Goal: Task Accomplishment & Management: Manage account settings

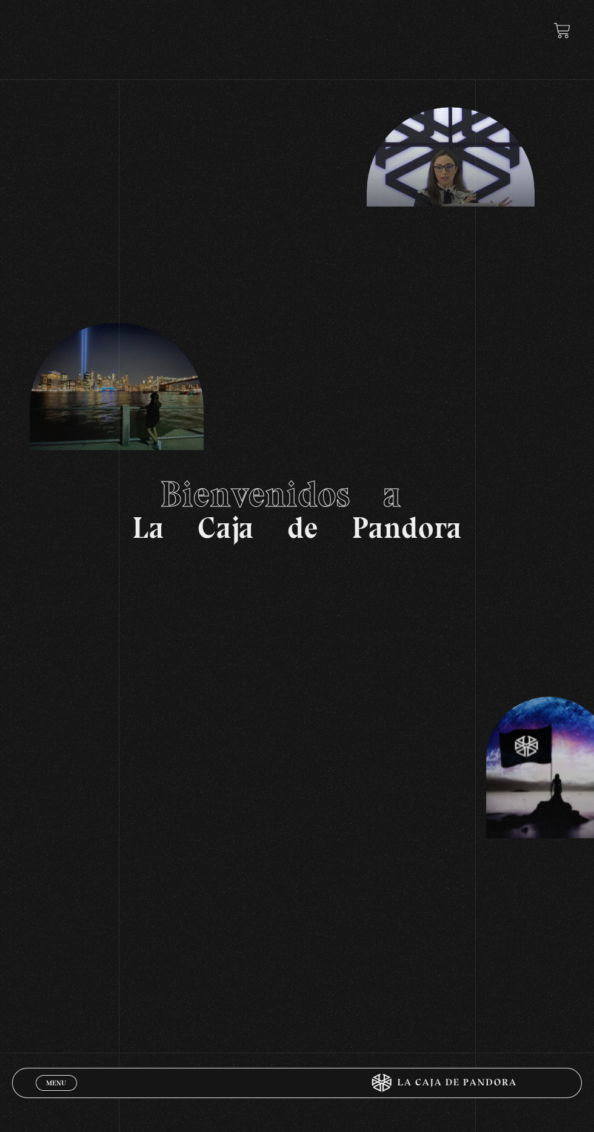
click at [58, 1077] on link "Menu Cerrar" at bounding box center [56, 1083] width 41 height 16
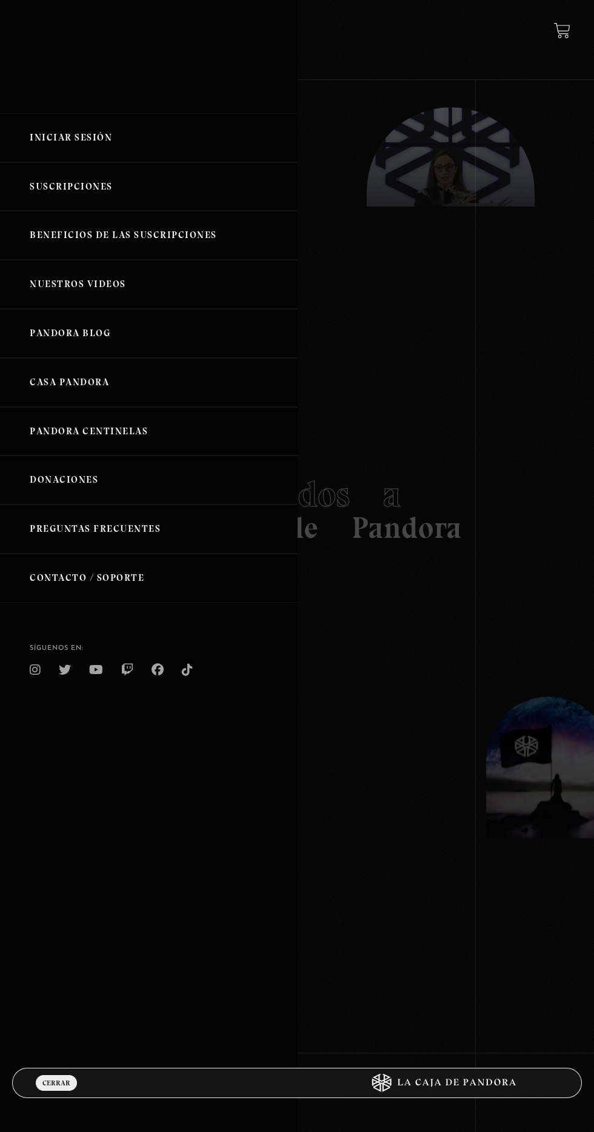
click at [81, 137] on link "Iniciar Sesión" at bounding box center [148, 137] width 297 height 49
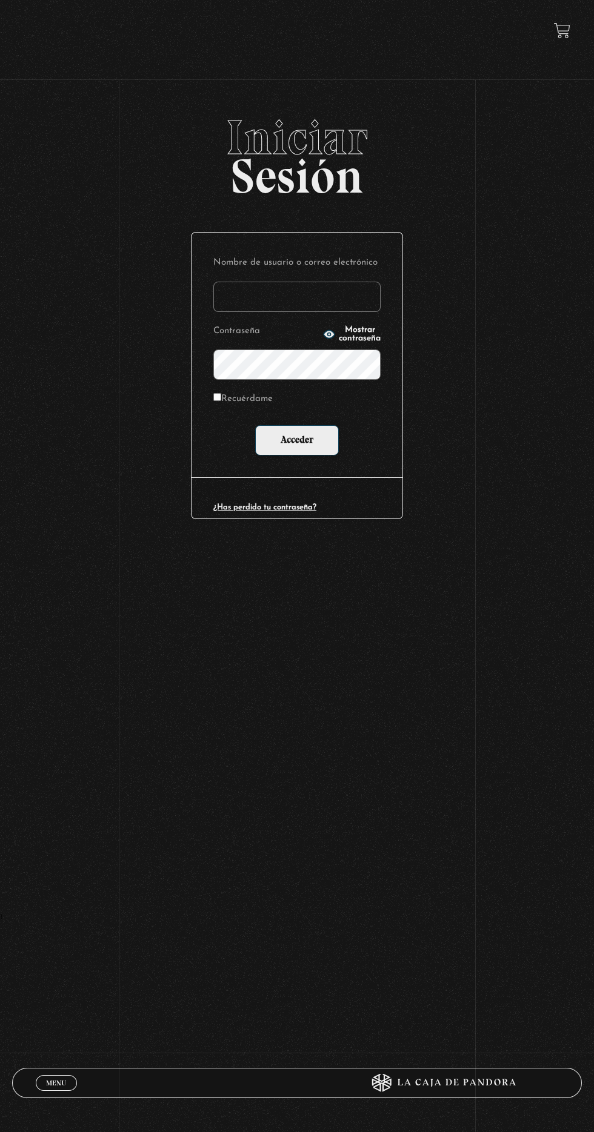
click at [309, 294] on input "Nombre de usuario o correo electrónico" at bounding box center [296, 297] width 167 height 30
type input "mval93@gmail.com"
click at [255, 425] on input "Acceder" at bounding box center [297, 440] width 84 height 30
